Goal: Transaction & Acquisition: Purchase product/service

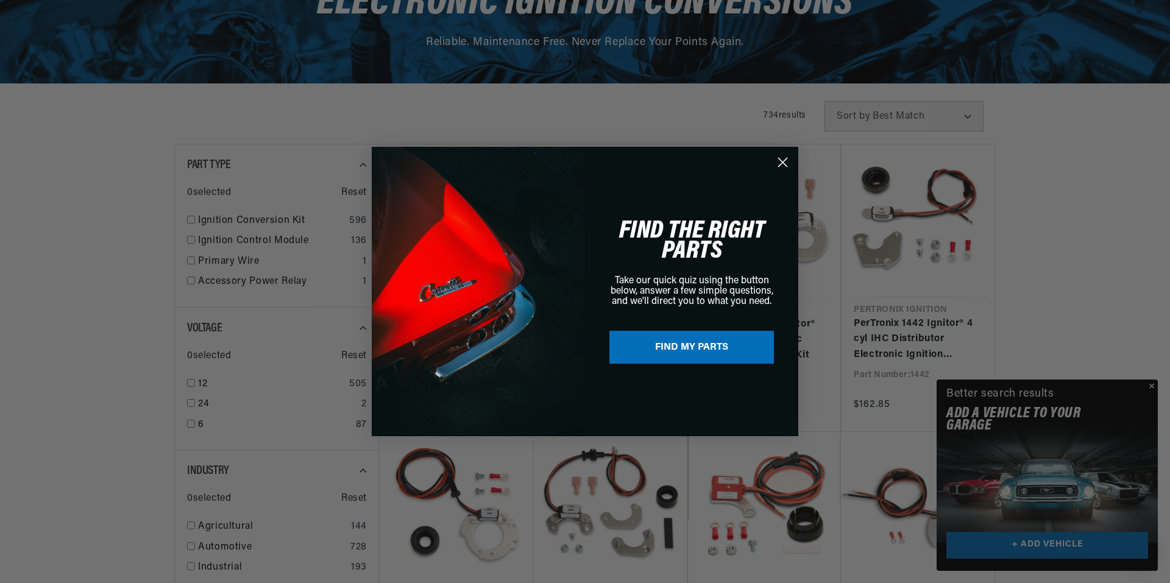
drag, startPoint x: 782, startPoint y: 163, endPoint x: 801, endPoint y: 168, distance: 19.5
click at [783, 163] on icon "Close dialog" at bounding box center [783, 163] width 9 height 9
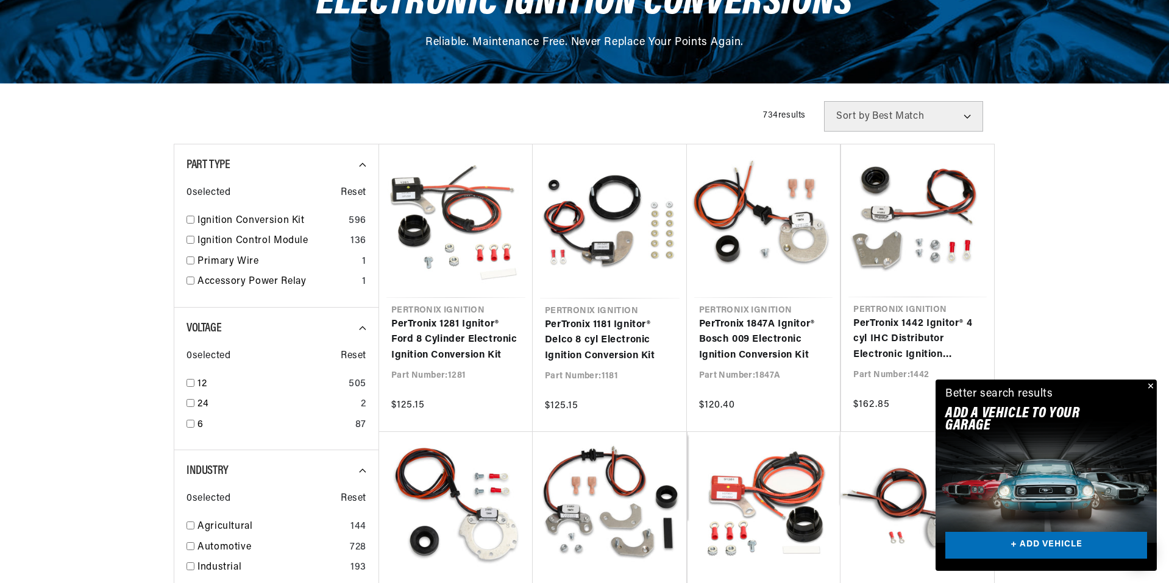
click at [1150, 385] on button "Close" at bounding box center [1149, 387] width 15 height 15
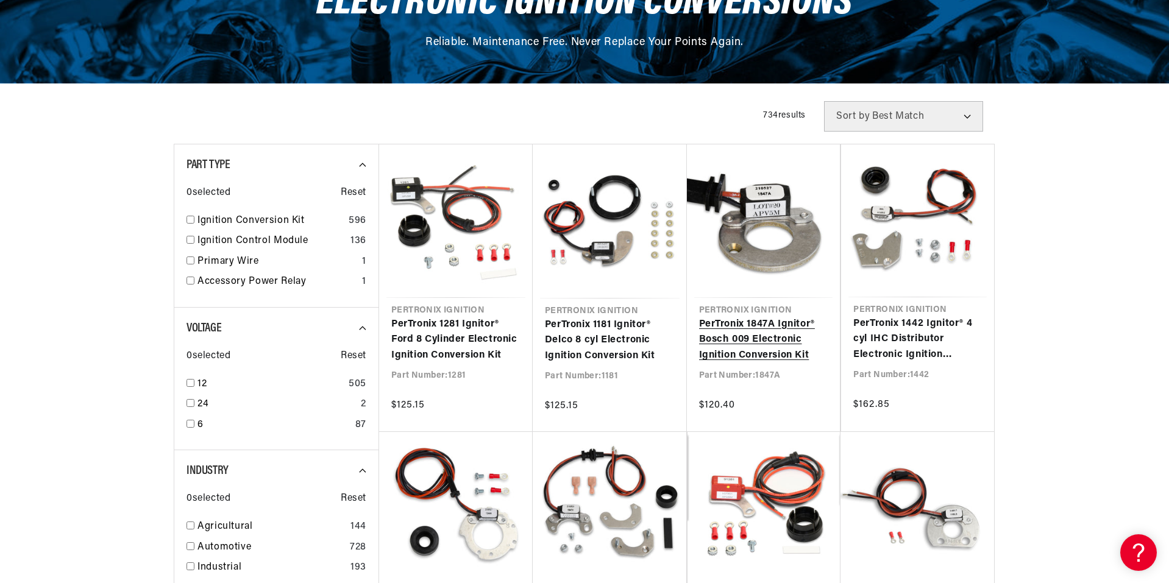
click at [755, 334] on link "PerTronix 1847A Ignitor® Bosch 009 Electronic Ignition Conversion Kit" at bounding box center [763, 340] width 129 height 47
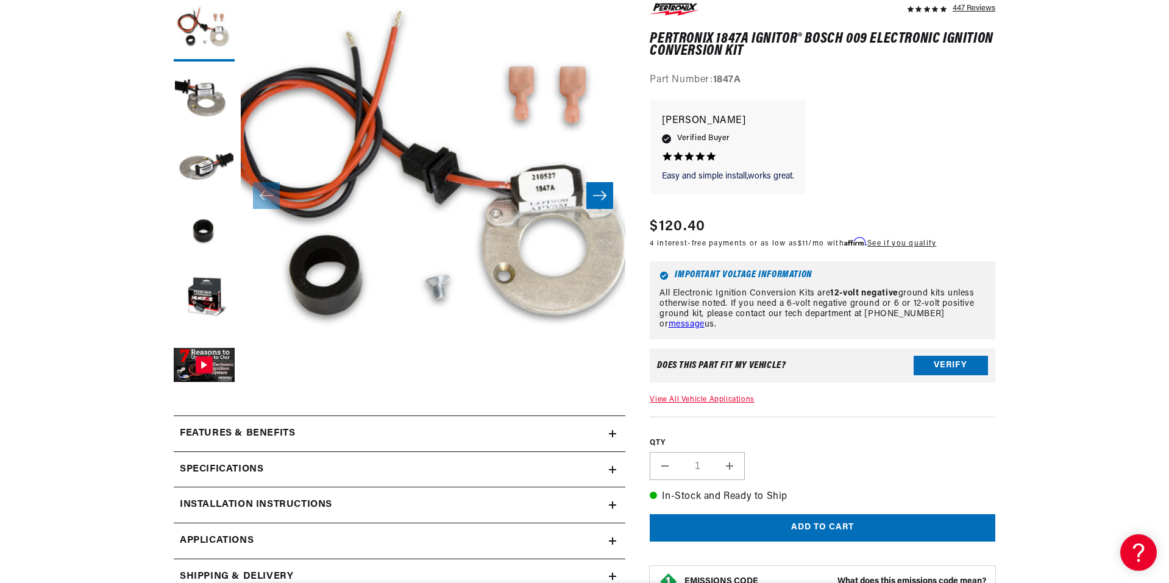
scroll to position [0, 369]
